Goal: Transaction & Acquisition: Subscribe to service/newsletter

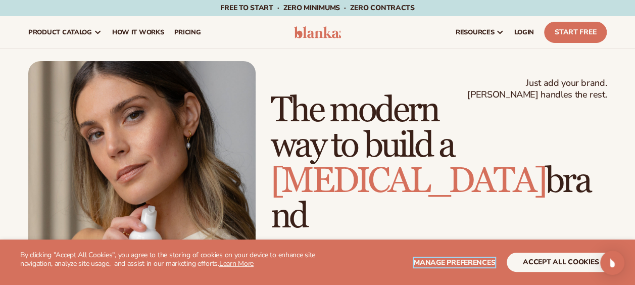
click at [482, 263] on span "Manage preferences" at bounding box center [454, 263] width 81 height 10
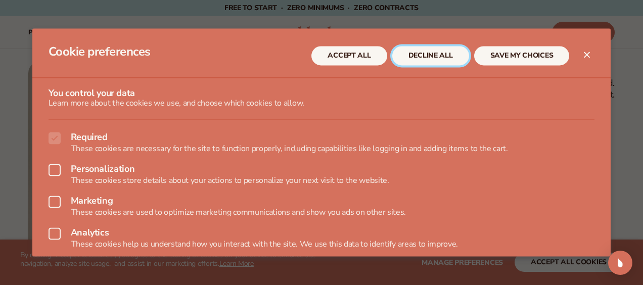
click at [449, 60] on button "DECLINE ALL" at bounding box center [430, 55] width 77 height 19
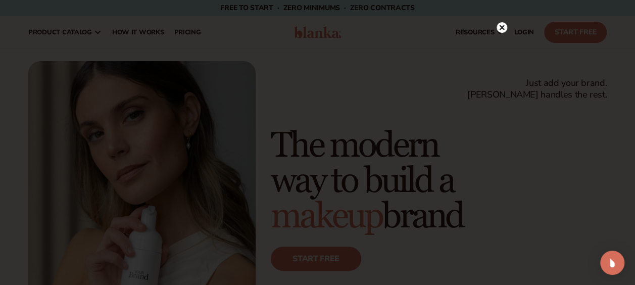
click at [502, 28] on icon at bounding box center [501, 27] width 5 height 5
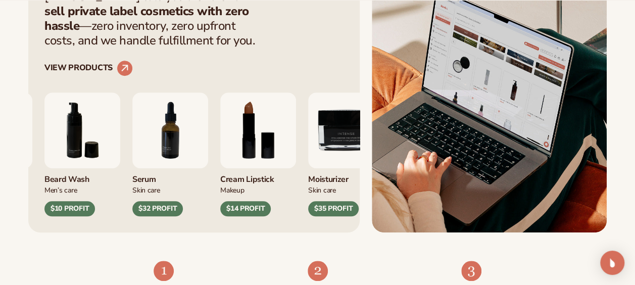
scroll to position [385, 0]
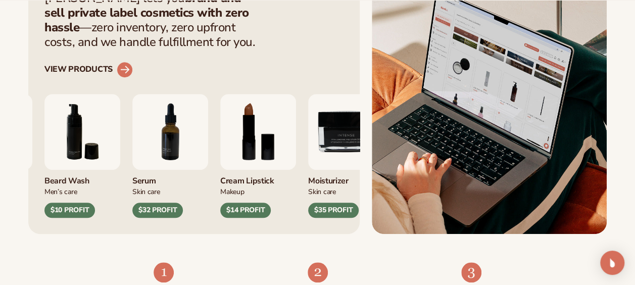
click at [111, 69] on link "VIEW PRODUCTS" at bounding box center [88, 70] width 88 height 16
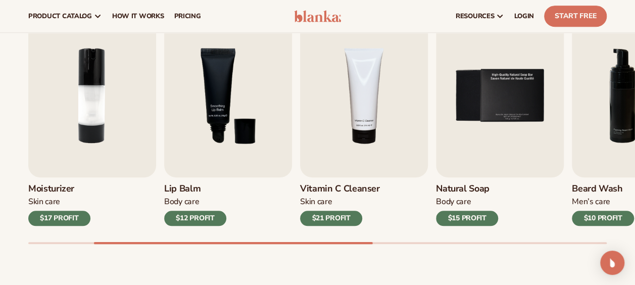
scroll to position [336, 0]
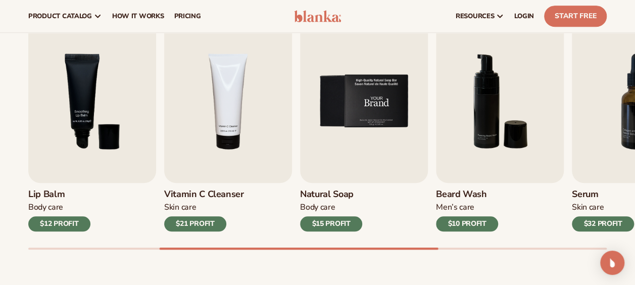
click at [364, 114] on img "5 / 9" at bounding box center [364, 101] width 128 height 163
click at [344, 226] on div "$15 PROFIT" at bounding box center [331, 223] width 62 height 15
click at [361, 102] on img "5 / 9" at bounding box center [364, 101] width 128 height 163
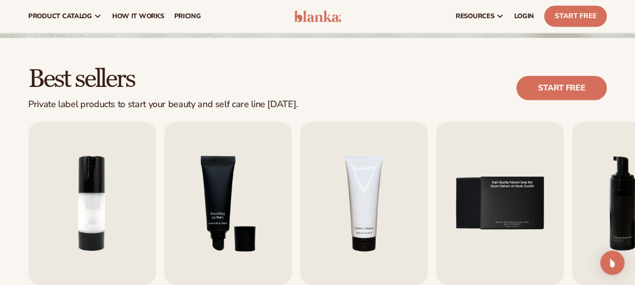
scroll to position [242, 0]
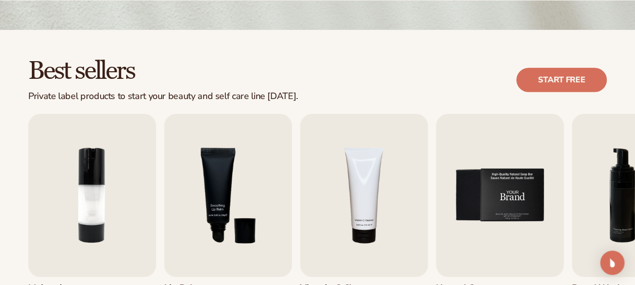
click at [501, 173] on img "5 / 9" at bounding box center [500, 195] width 128 height 163
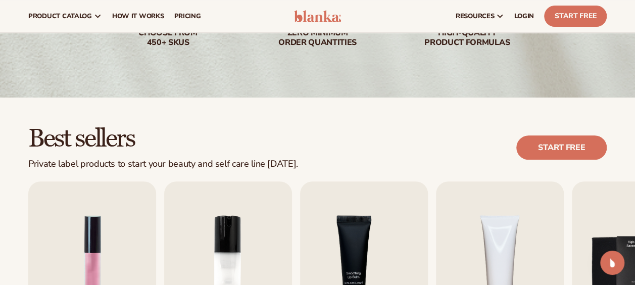
scroll to position [169, 0]
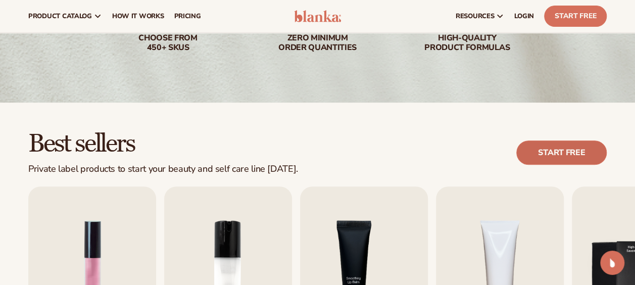
click at [554, 153] on link "Start free" at bounding box center [561, 152] width 90 height 24
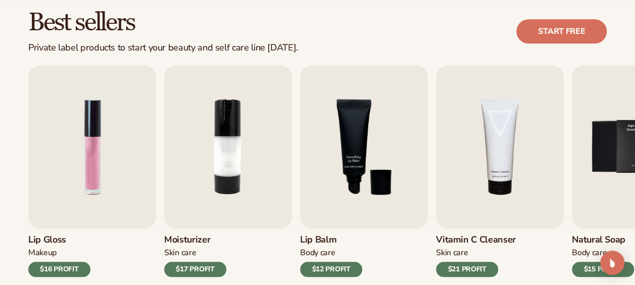
scroll to position [291, 0]
